Goal: Find specific page/section: Find specific page/section

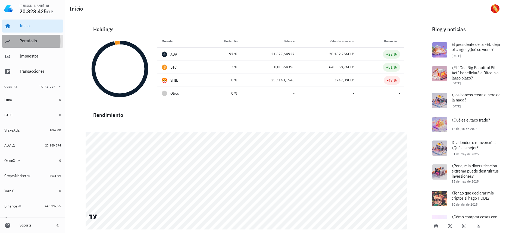
click at [49, 40] on div "Portafolio" at bounding box center [40, 40] width 41 height 5
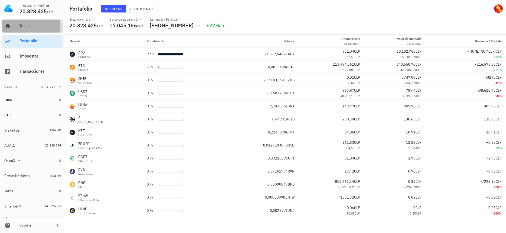
click at [40, 27] on div "Inicio" at bounding box center [40, 25] width 41 height 5
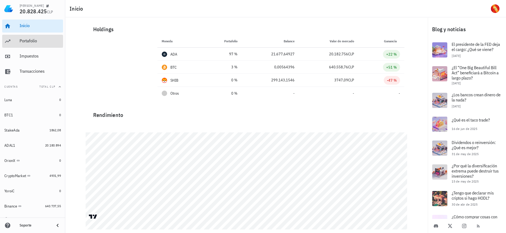
click at [42, 46] on div "Portafolio" at bounding box center [40, 41] width 41 height 12
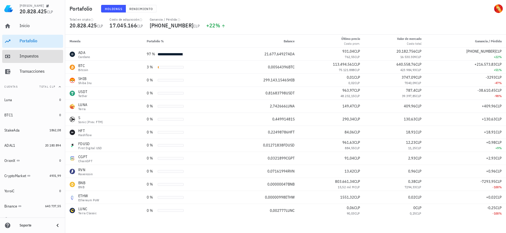
click at [42, 58] on div "Impuestos" at bounding box center [40, 55] width 41 height 5
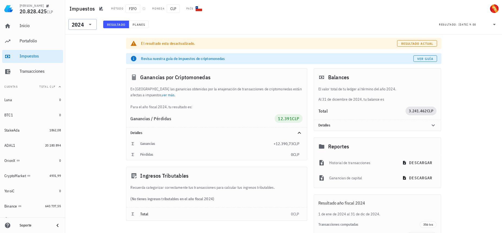
click at [76, 26] on div "2024" at bounding box center [78, 24] width 12 height 5
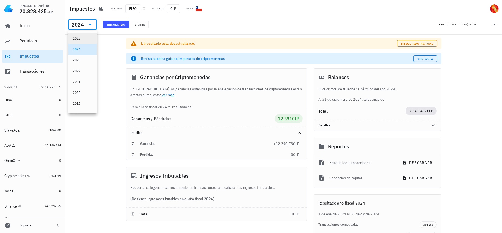
click at [83, 37] on div "2025" at bounding box center [83, 38] width 20 height 4
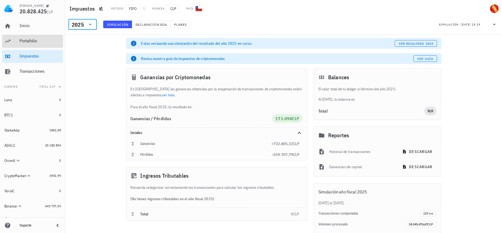
click at [41, 46] on div "Portafolio" at bounding box center [40, 41] width 41 height 12
